Goal: Information Seeking & Learning: Find contact information

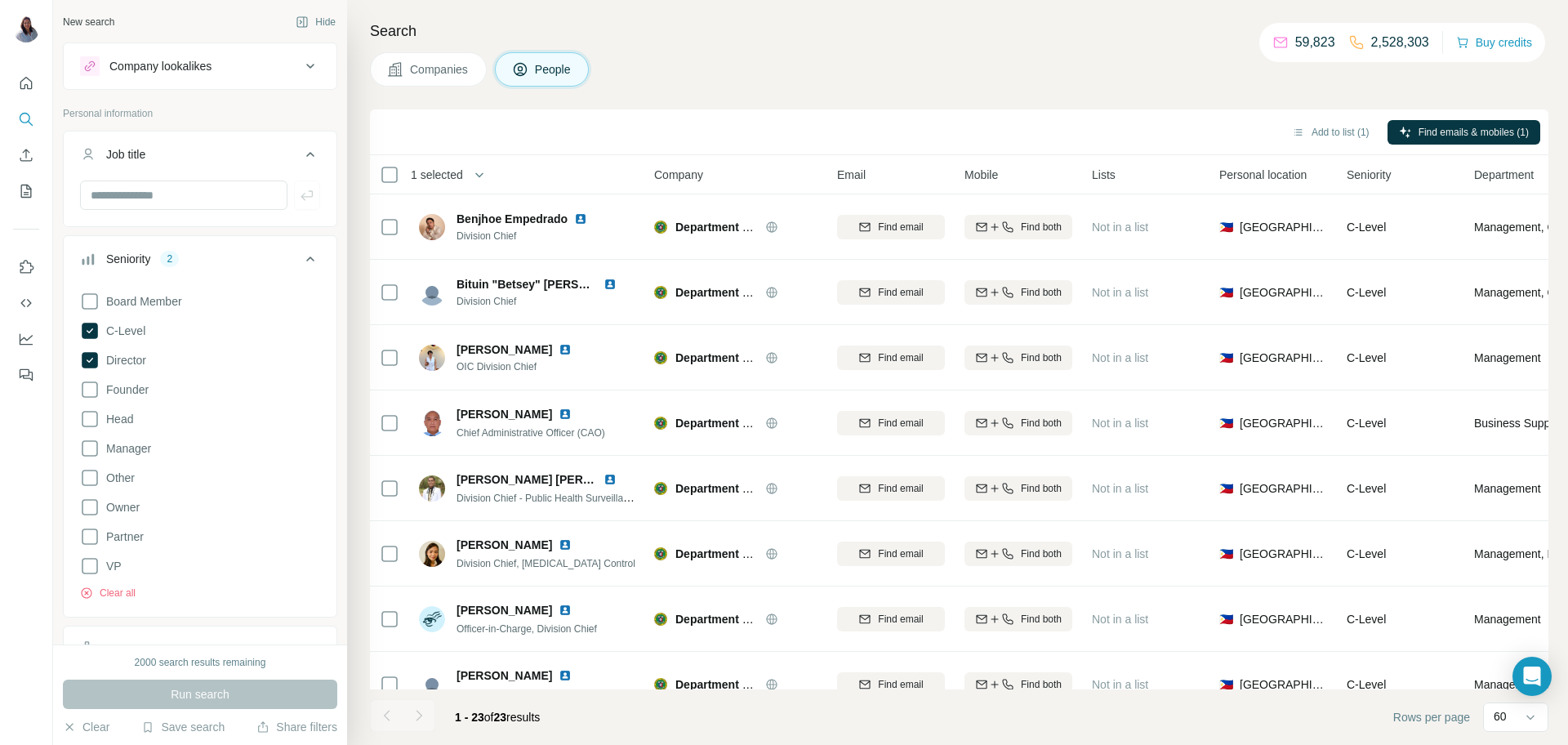
scroll to position [0, 227]
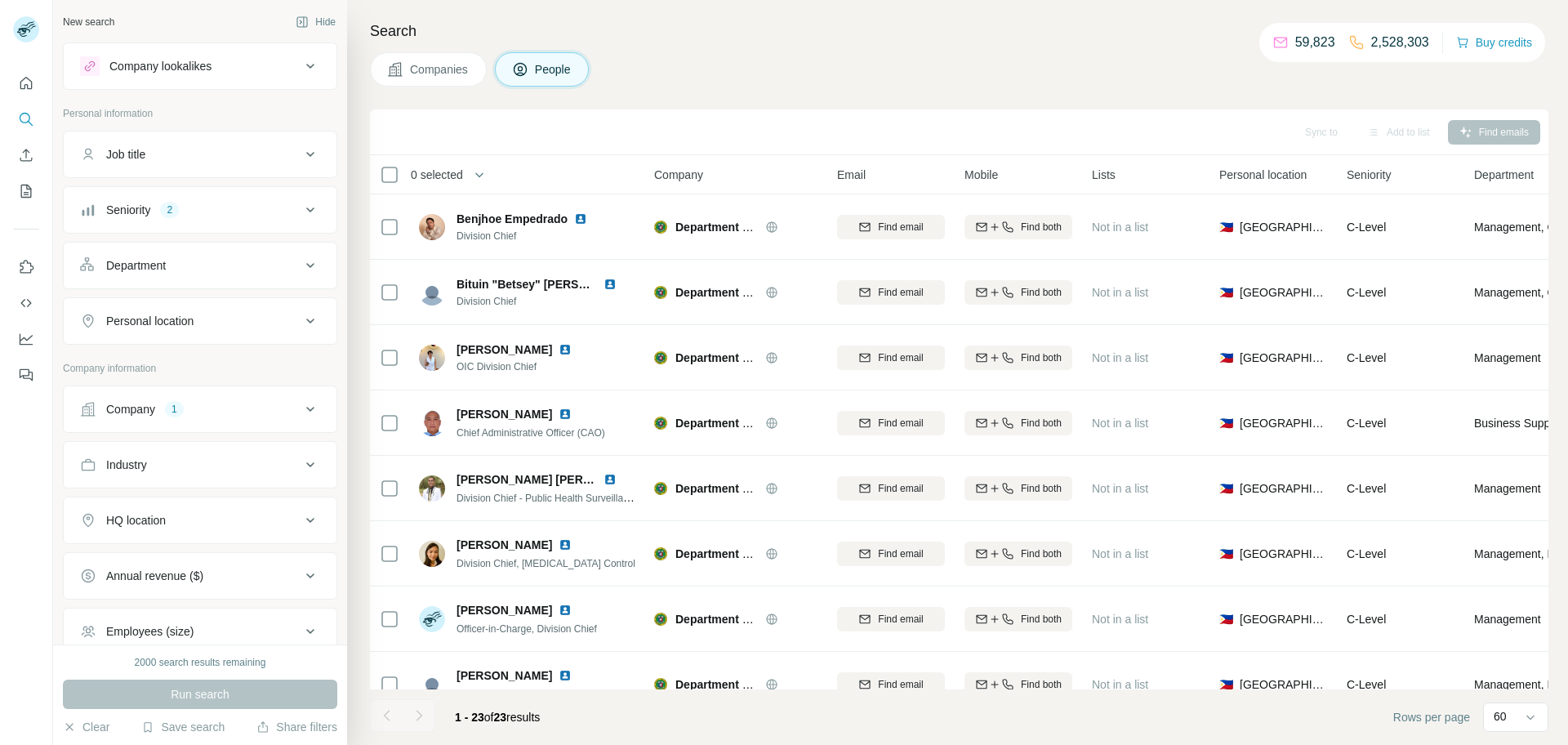
click at [945, 83] on div "Companies People" at bounding box center [959, 69] width 1178 height 34
click at [910, 41] on h4 "Search" at bounding box center [959, 31] width 1178 height 23
click at [950, 102] on div "Search Companies People Add to list Find emails & mobiles 0 selected People Com…" at bounding box center [957, 372] width 1221 height 745
drag, startPoint x: 945, startPoint y: 29, endPoint x: 930, endPoint y: 35, distance: 16.2
click at [945, 30] on h4 "Search" at bounding box center [959, 31] width 1178 height 23
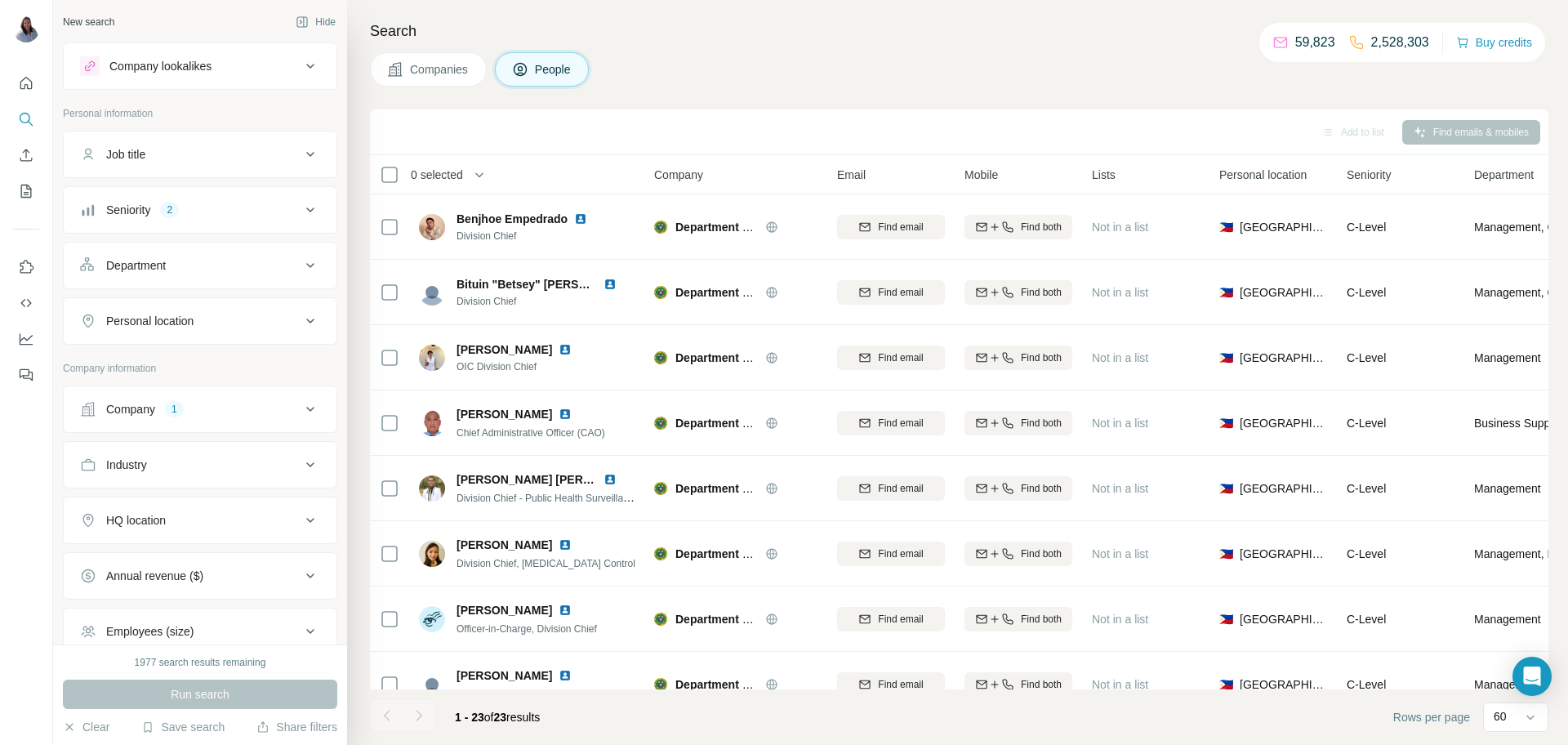
click at [686, 110] on div "Add to list Find emails & mobiles" at bounding box center [959, 132] width 1178 height 45
click at [782, 52] on div "Companies People" at bounding box center [959, 69] width 1178 height 34
drag, startPoint x: 1022, startPoint y: 13, endPoint x: 1020, endPoint y: 5, distance: 8.2
click at [1020, 6] on div "Search Companies People Add to list Find emails & mobiles 0 selected People Com…" at bounding box center [957, 372] width 1221 height 745
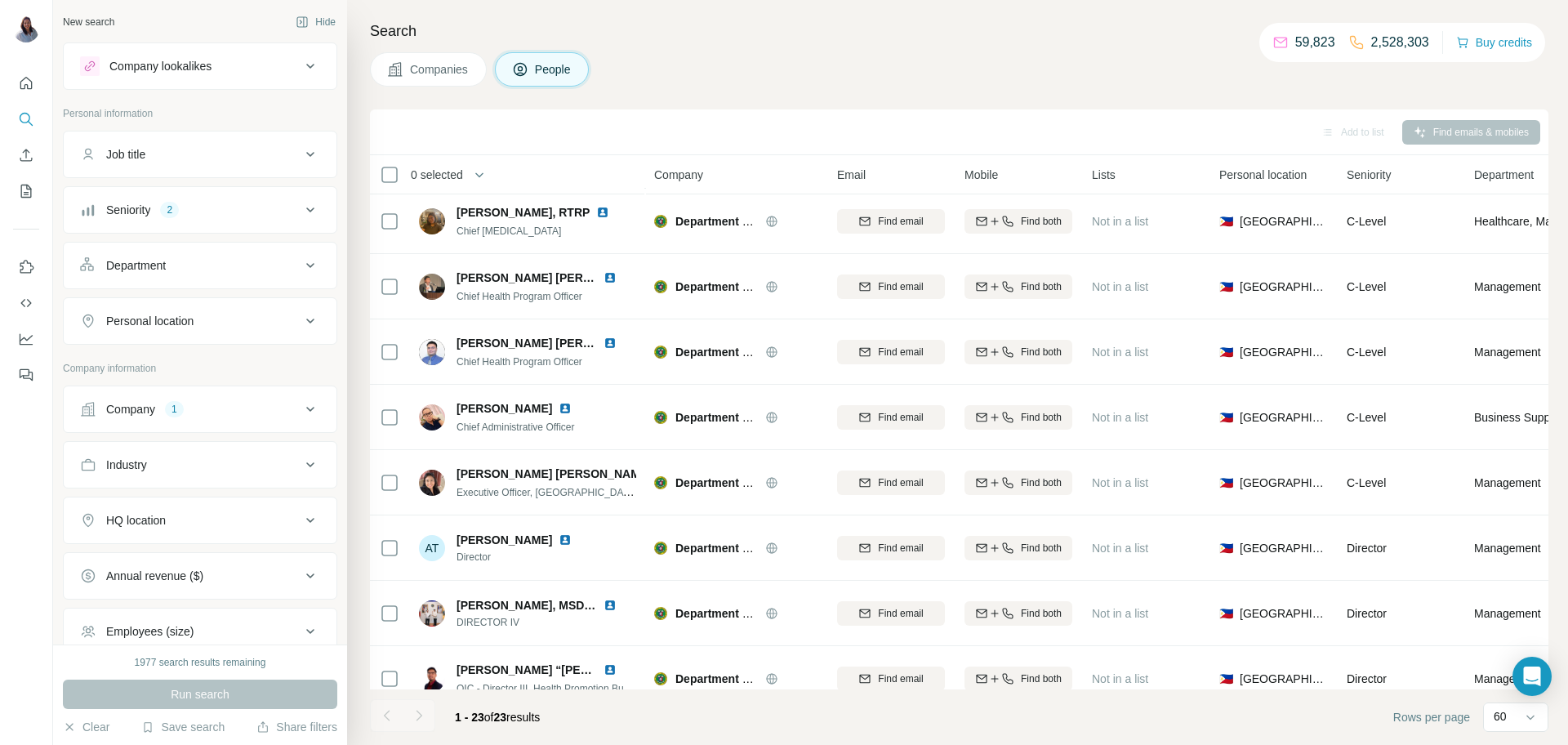
scroll to position [383, 0]
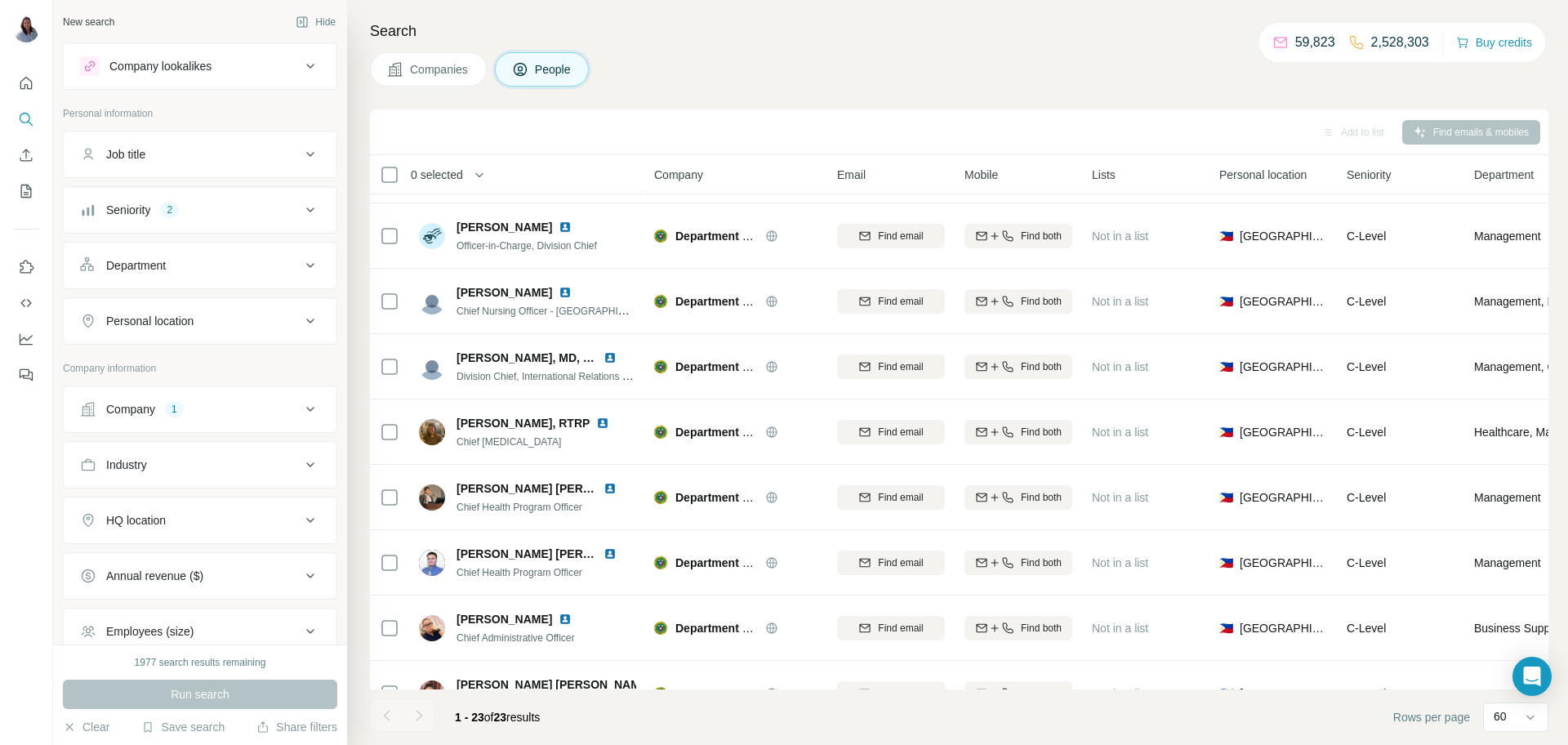
click at [769, 63] on div "Companies People" at bounding box center [959, 69] width 1178 height 34
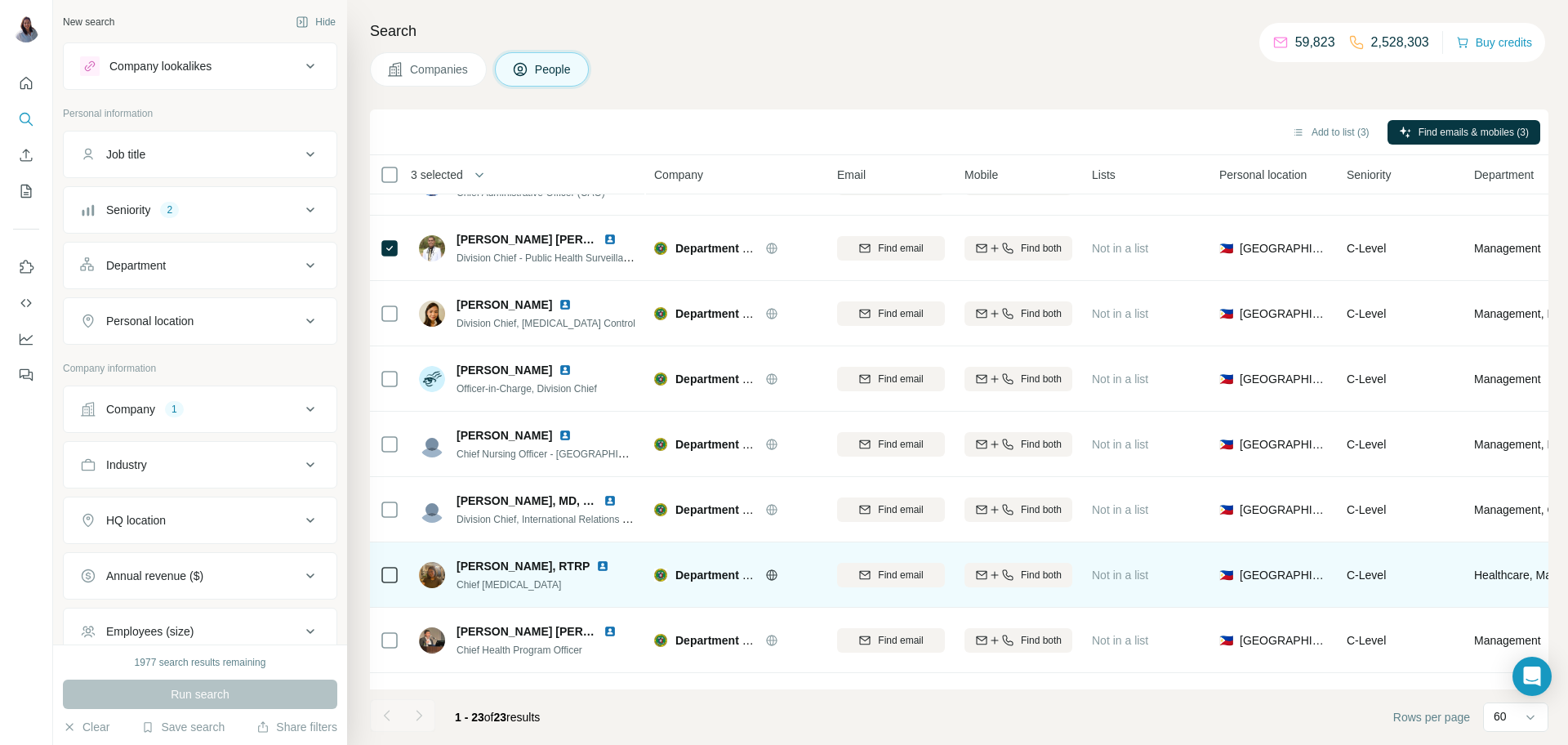
scroll to position [348, 0]
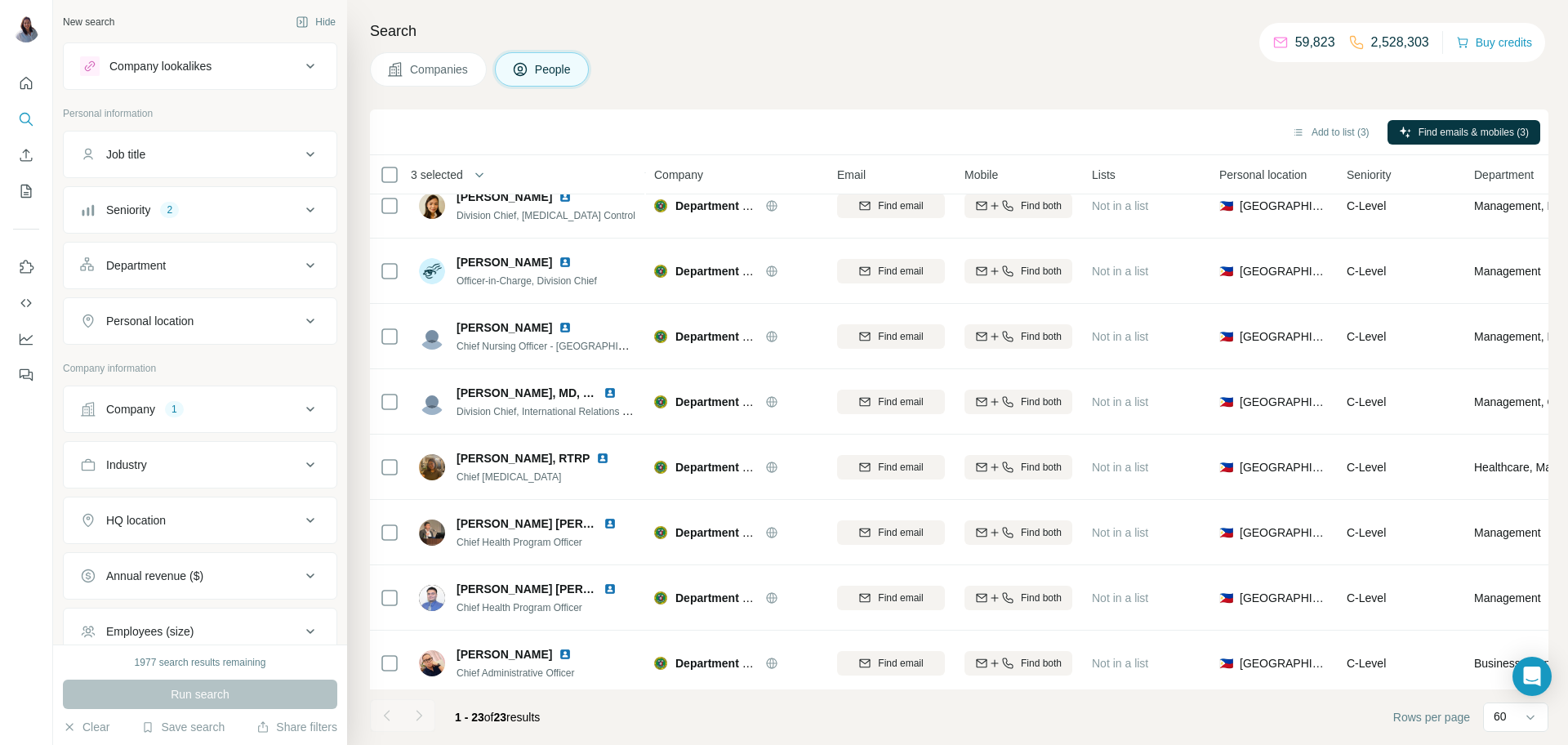
click at [888, 50] on div "Search Companies People Add to list (3) Find emails & mobiles (3) 3 selected Pe…" at bounding box center [957, 372] width 1221 height 745
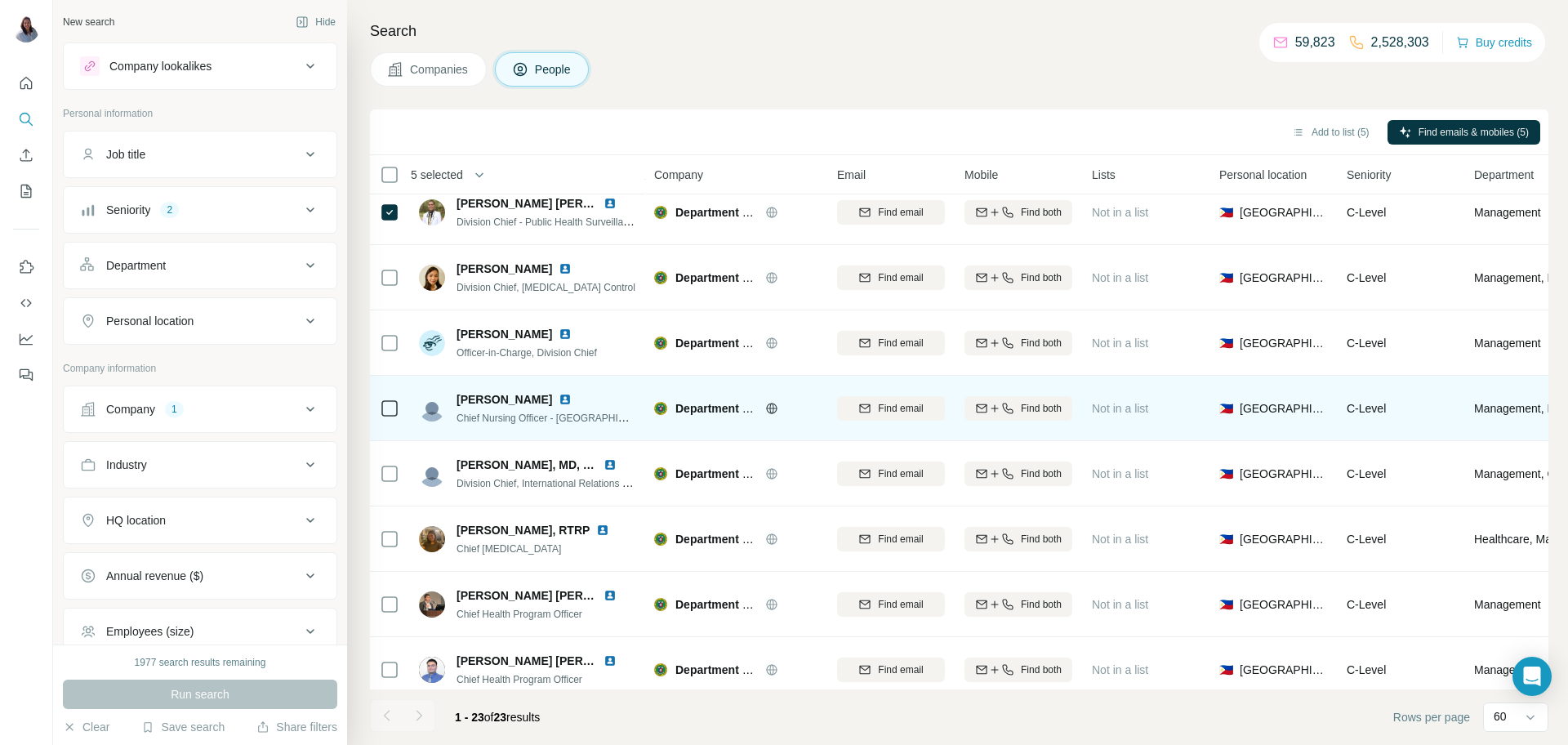
scroll to position [0, 0]
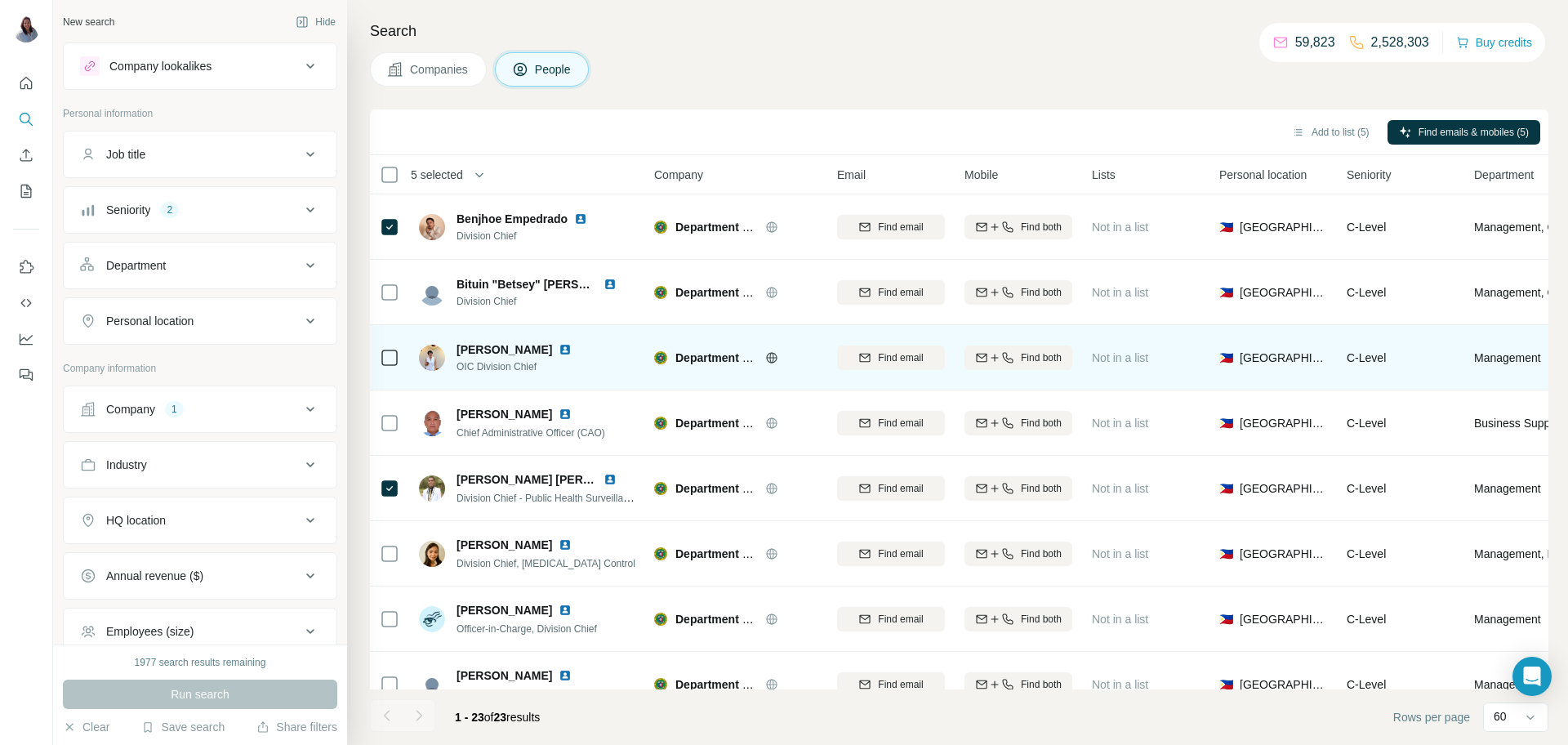
click at [399, 366] on icon at bounding box center [390, 358] width 20 height 20
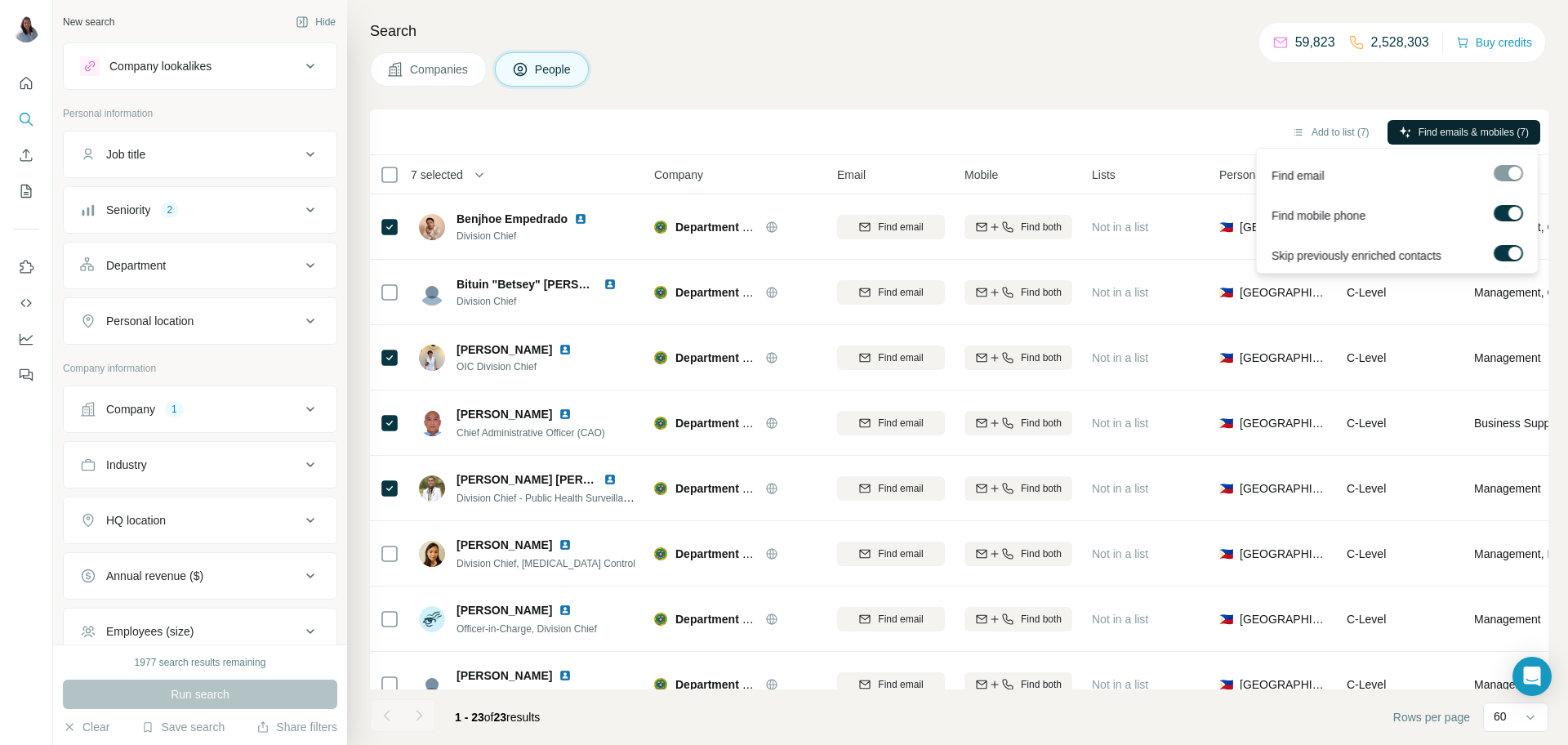
click at [1420, 126] on span "Find emails & mobiles (7)" at bounding box center [1473, 132] width 110 height 15
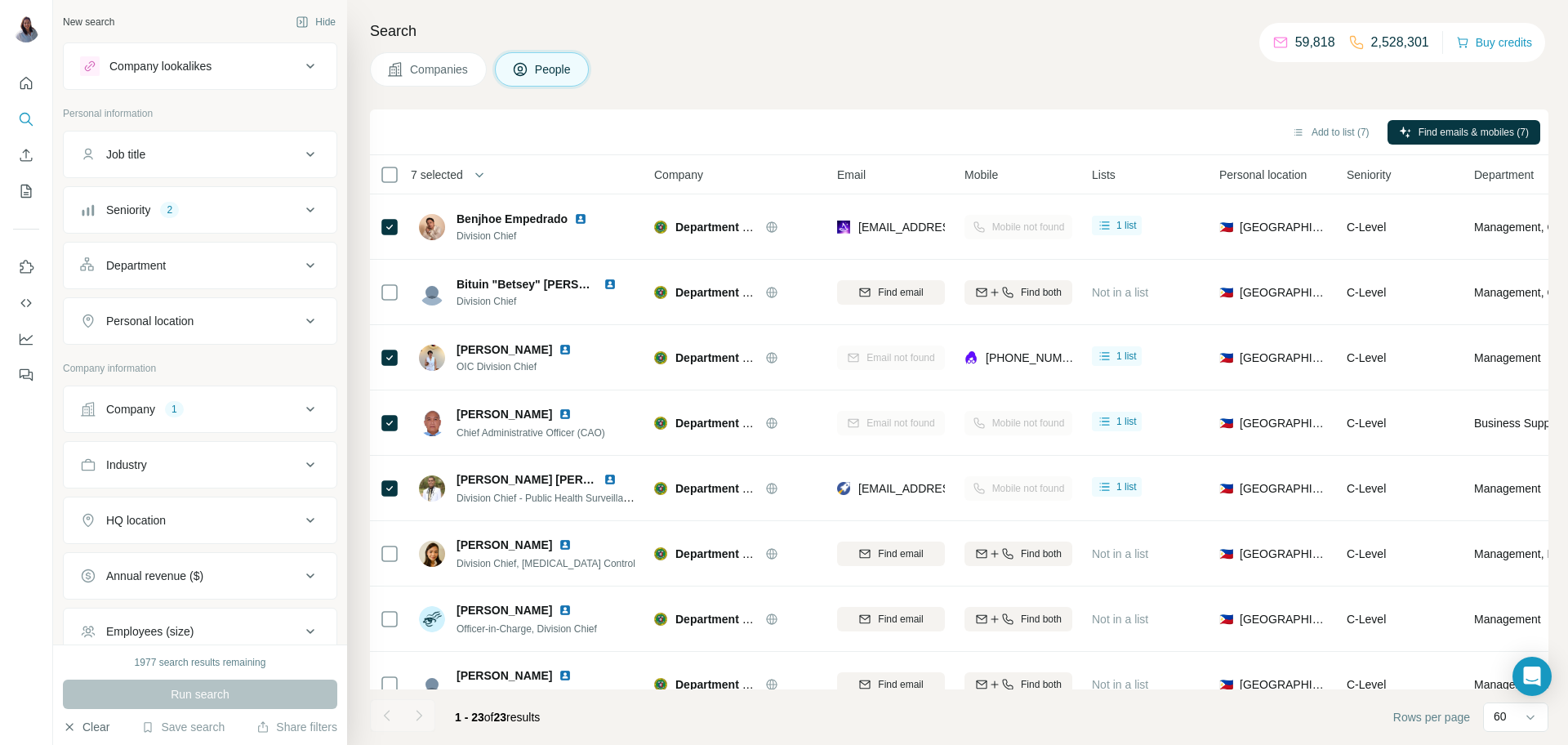
click at [84, 734] on button "Clear" at bounding box center [86, 727] width 46 height 17
click at [851, 74] on div "Companies People" at bounding box center [959, 69] width 1178 height 34
click at [86, 732] on button "Clear" at bounding box center [86, 727] width 46 height 17
click at [267, 270] on div "Department" at bounding box center [190, 265] width 221 height 17
click at [425, 79] on button "Companies" at bounding box center [428, 69] width 117 height 34
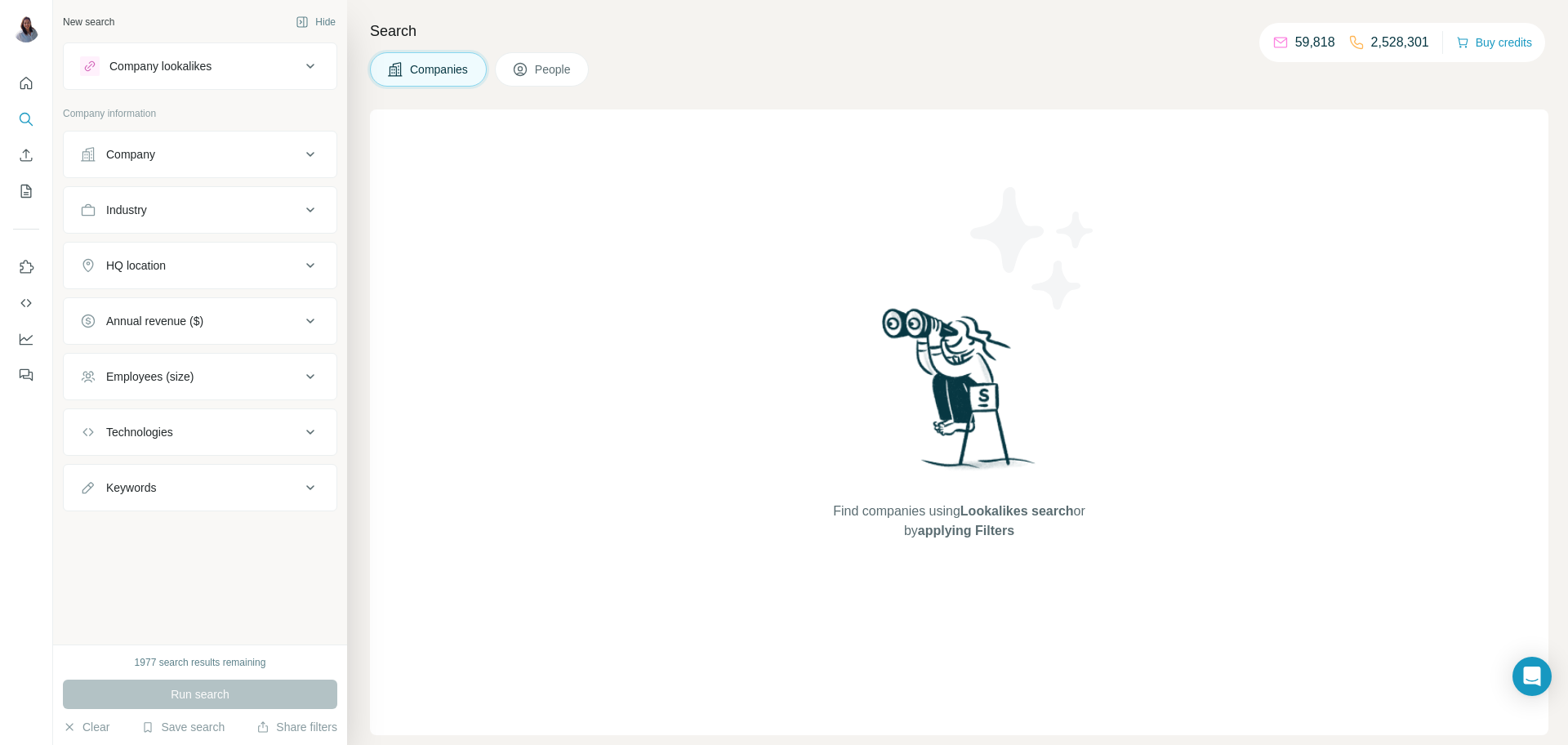
click at [316, 156] on icon at bounding box center [310, 155] width 20 height 20
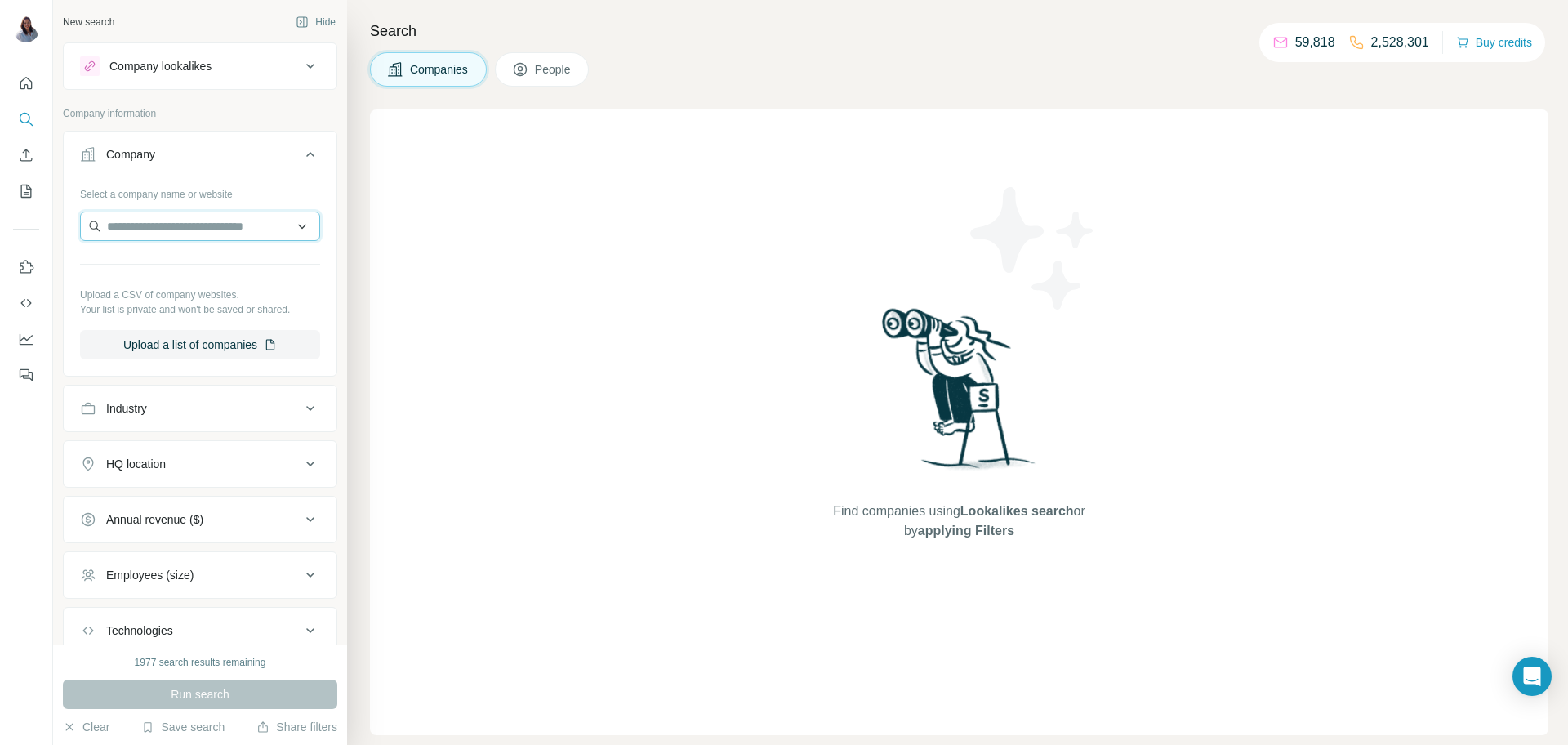
click at [217, 217] on input "text" at bounding box center [200, 227] width 240 height 30
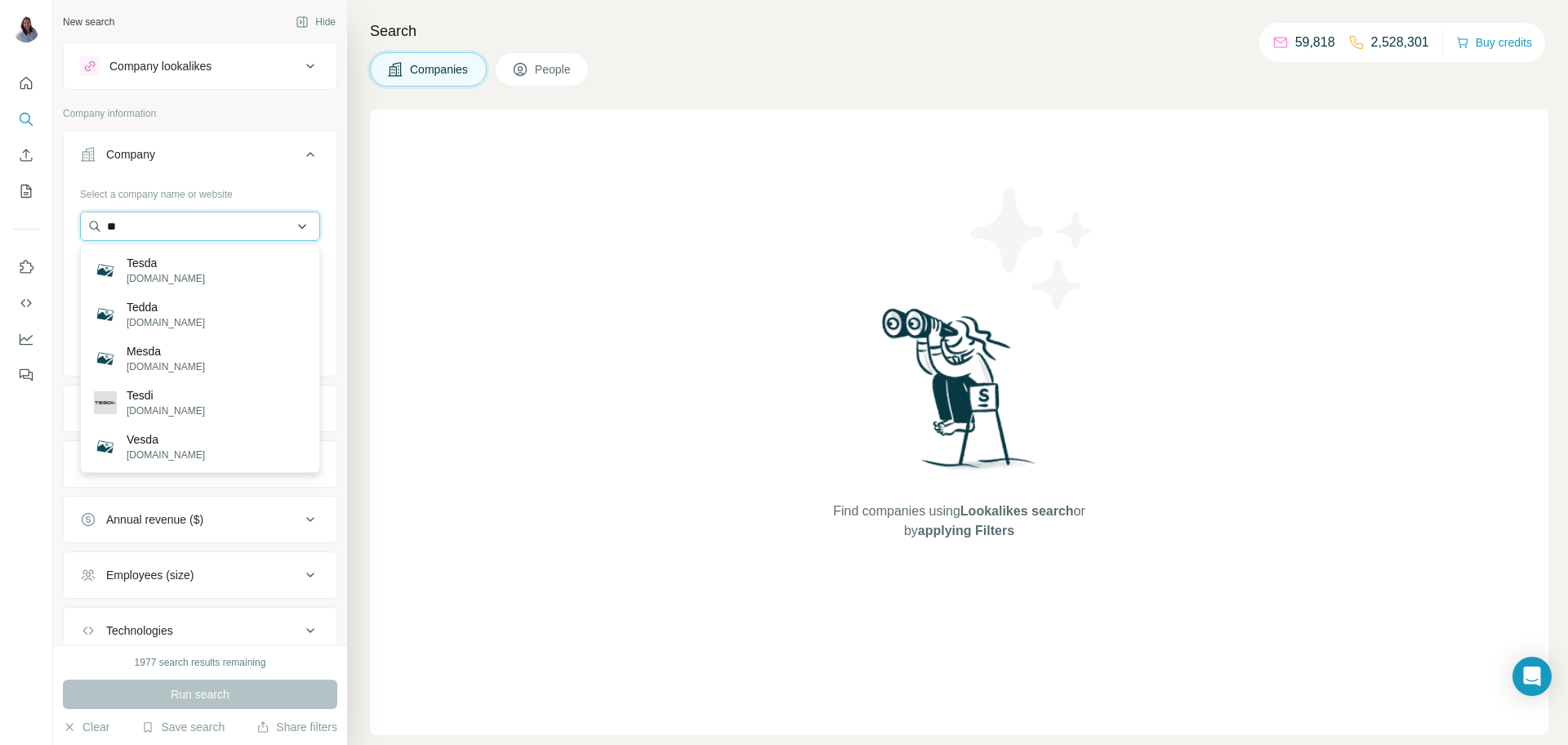
type input "*"
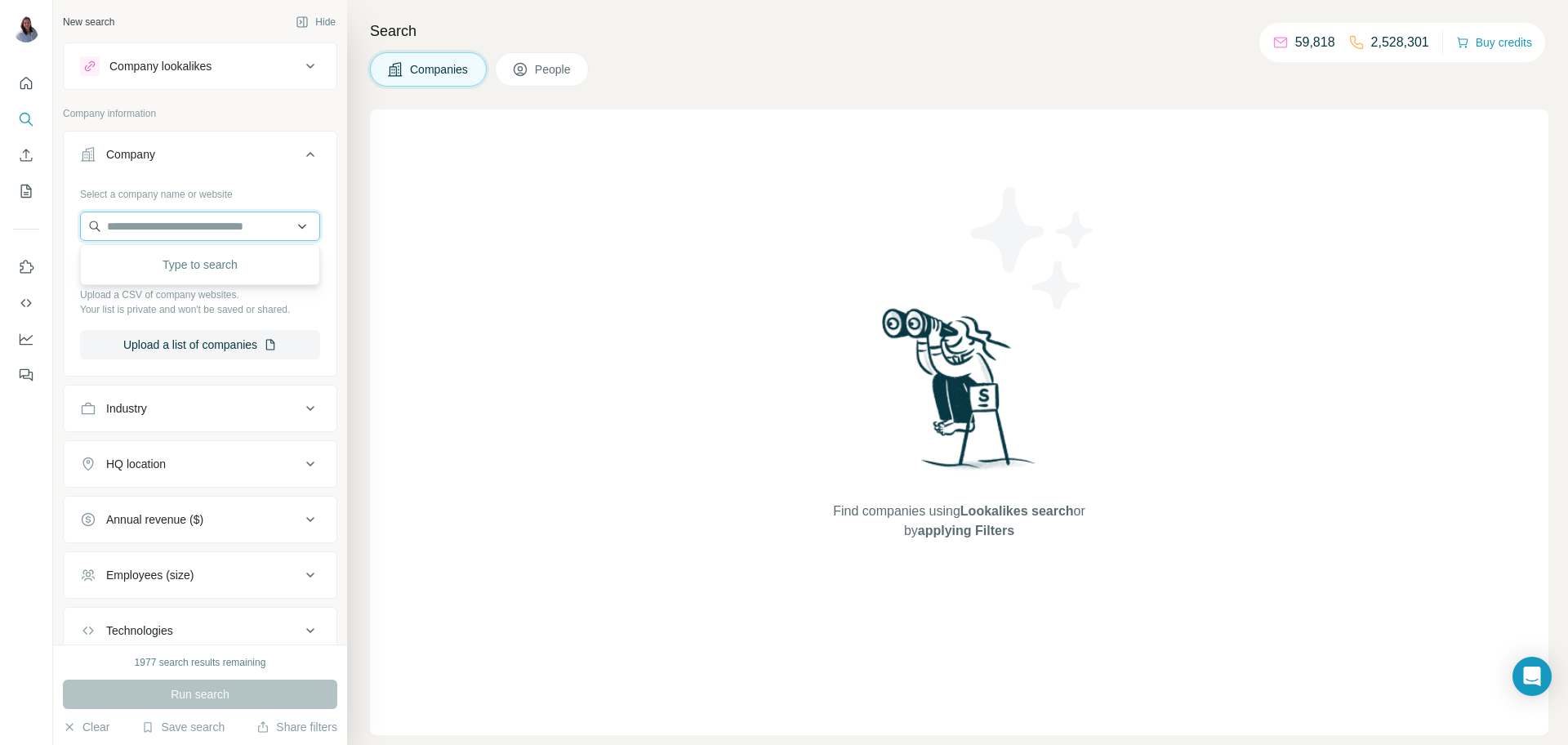
click at [196, 219] on input "text" at bounding box center [200, 227] width 240 height 30
paste input "**********"
type input "**********"
